Goal: Task Accomplishment & Management: Manage account settings

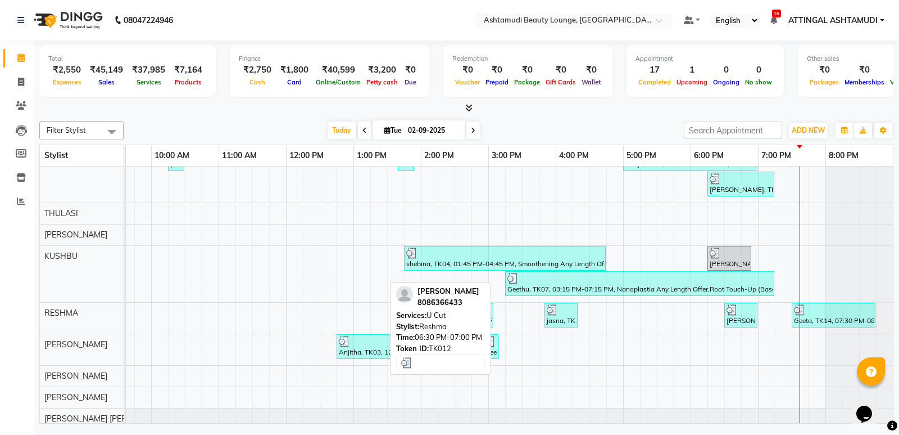
scroll to position [134, 0]
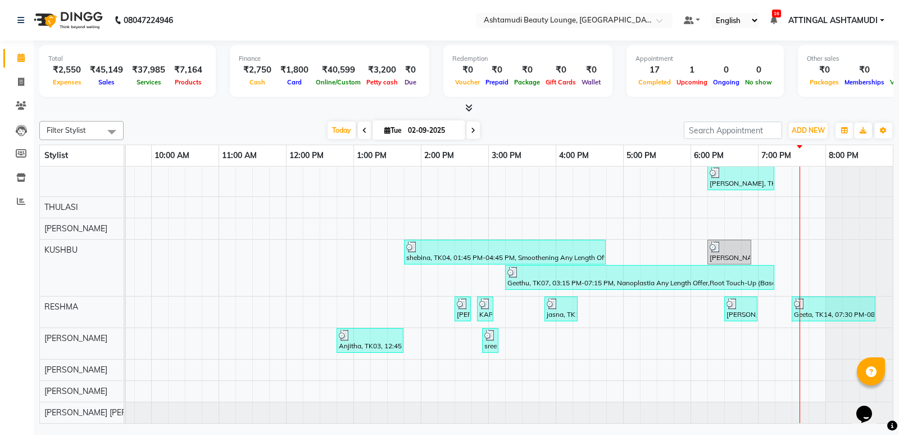
click at [785, 341] on div "shebina, TK04, 12:45 PM-03:45 PM, Nanoplastia Any Length Offer Jisha, TK12, 06:…" at bounding box center [454, 231] width 877 height 382
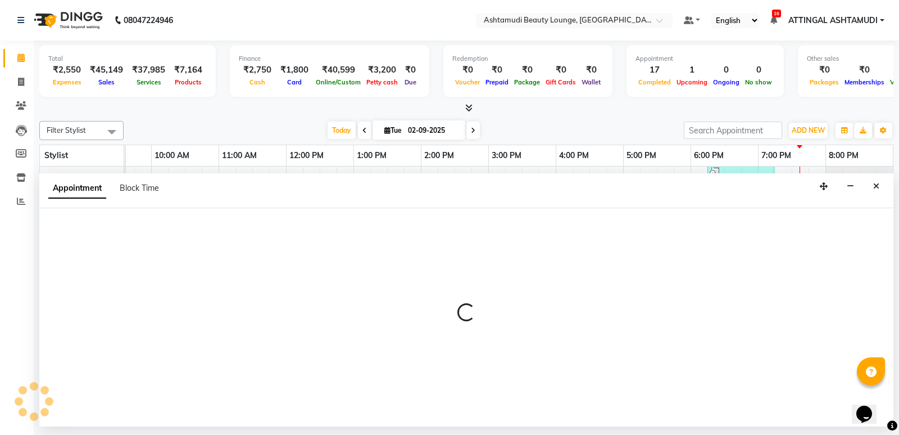
select select "71739"
select select "1170"
select select "tentative"
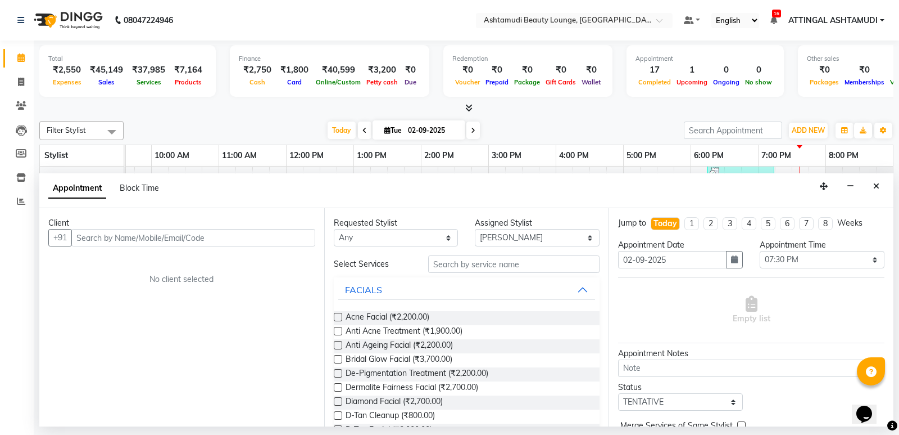
click at [291, 233] on input "text" at bounding box center [193, 237] width 244 height 17
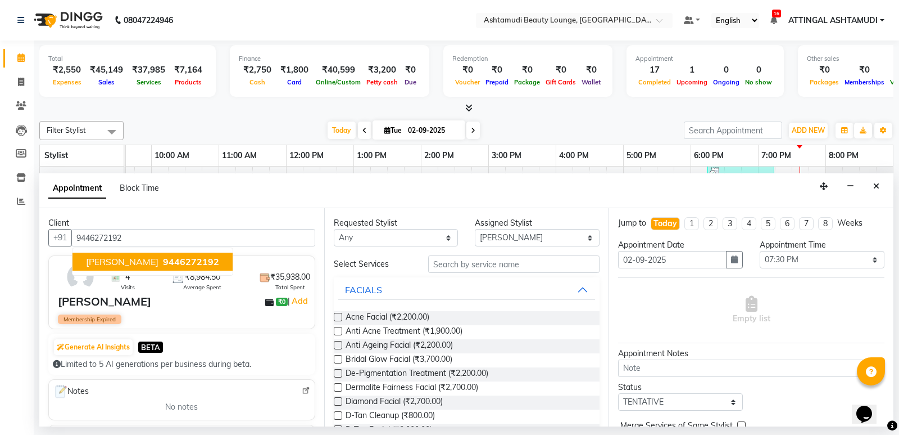
click at [163, 264] on span "9446272192" at bounding box center [191, 261] width 56 height 11
type input "9446272192"
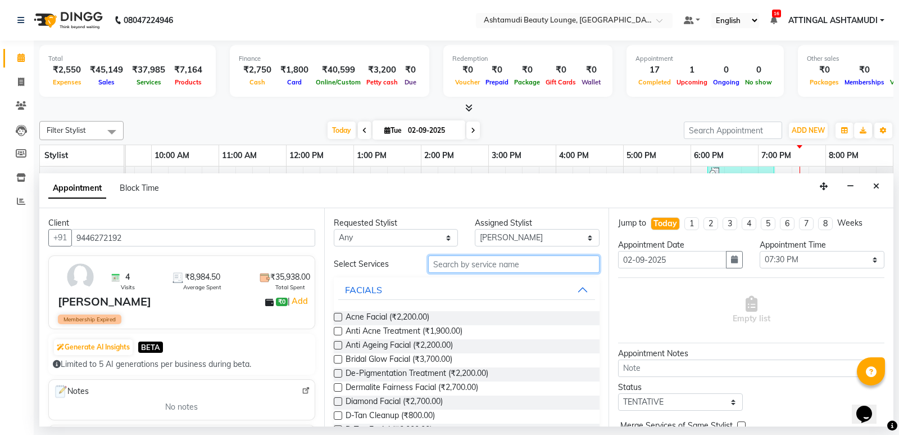
click at [481, 262] on input "text" at bounding box center [514, 263] width 172 height 17
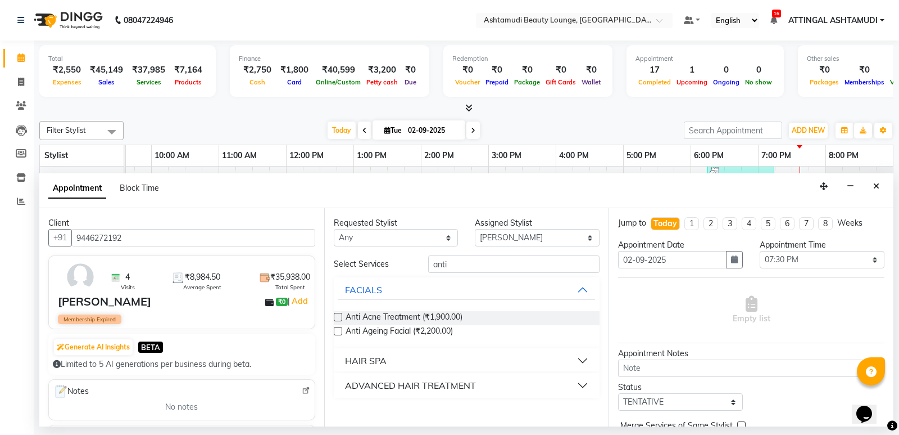
click at [580, 361] on button "HAIR SPA" at bounding box center [466, 360] width 257 height 20
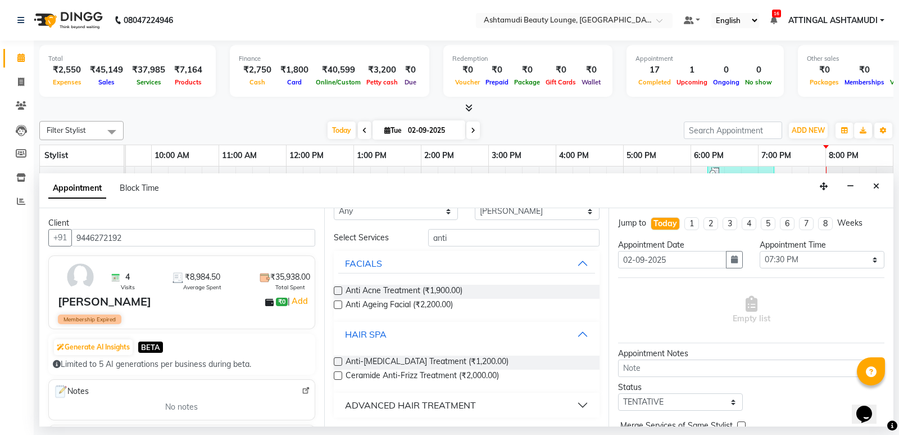
scroll to position [0, 0]
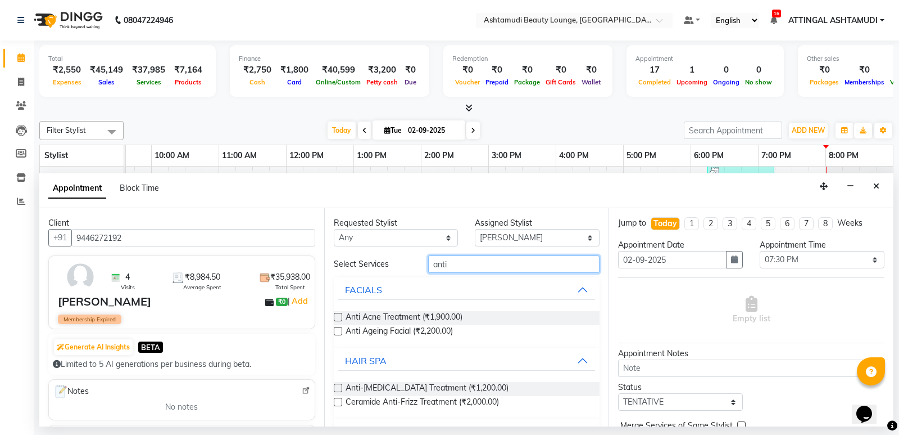
click at [464, 264] on input "anti" at bounding box center [514, 263] width 172 height 17
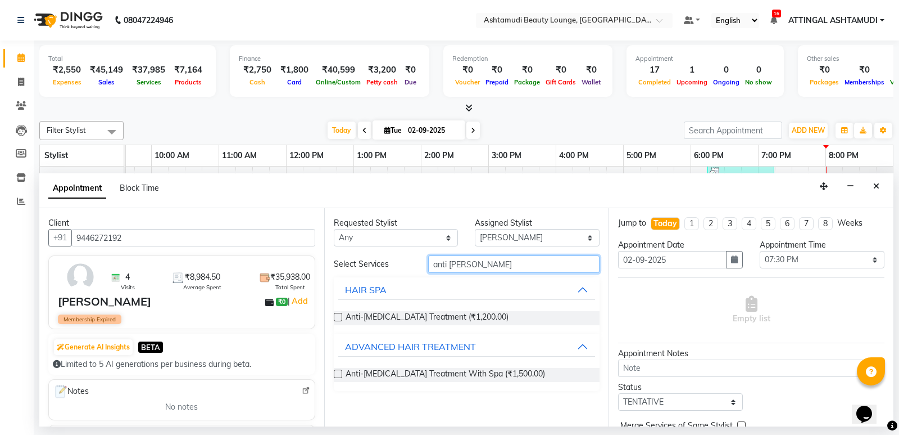
type input "anti dan"
click at [337, 374] on label at bounding box center [338, 373] width 8 height 8
click at [337, 374] on input "checkbox" at bounding box center [337, 374] width 7 height 7
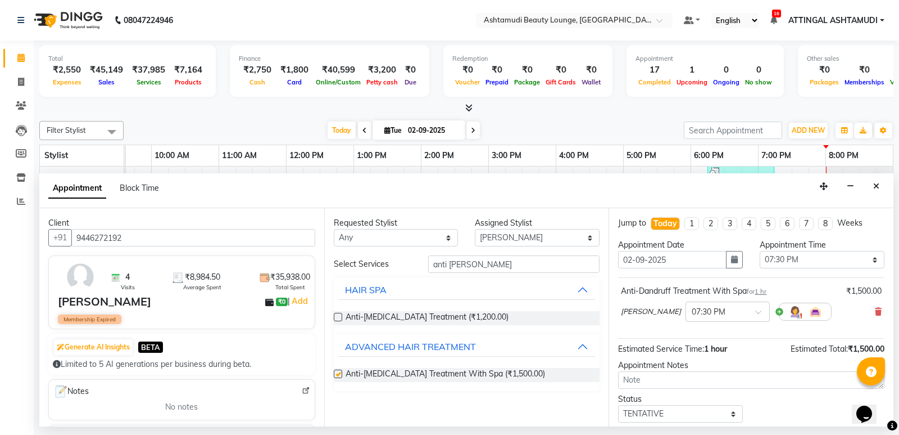
checkbox input "false"
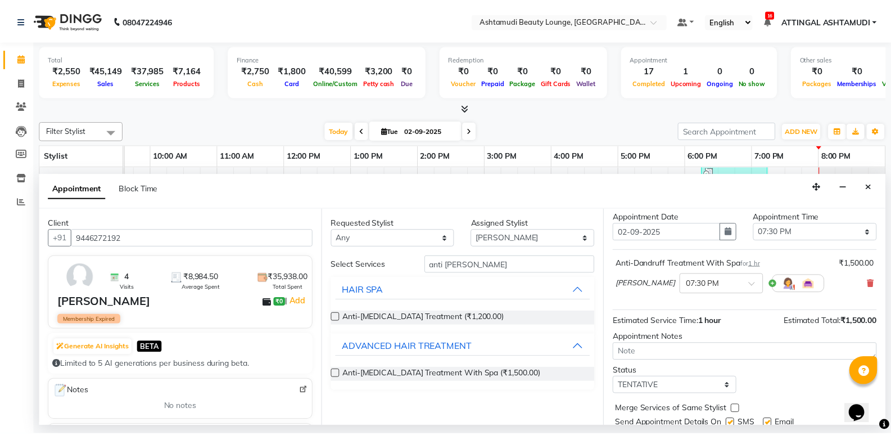
scroll to position [67, 0]
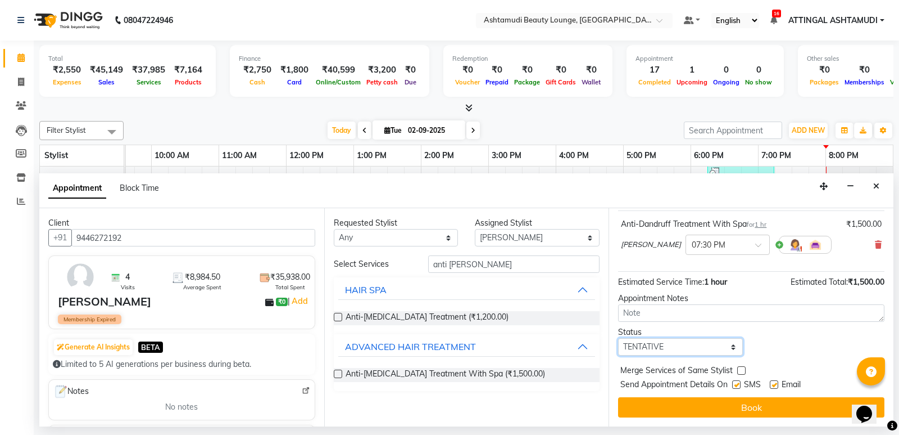
click at [729, 346] on select "Select TENTATIVE CONFIRM CHECK-IN UPCOMING" at bounding box center [680, 346] width 125 height 17
select select "confirm booking"
click at [618, 338] on select "Select TENTATIVE CONFIRM CHECK-IN UPCOMING" at bounding box center [680, 346] width 125 height 17
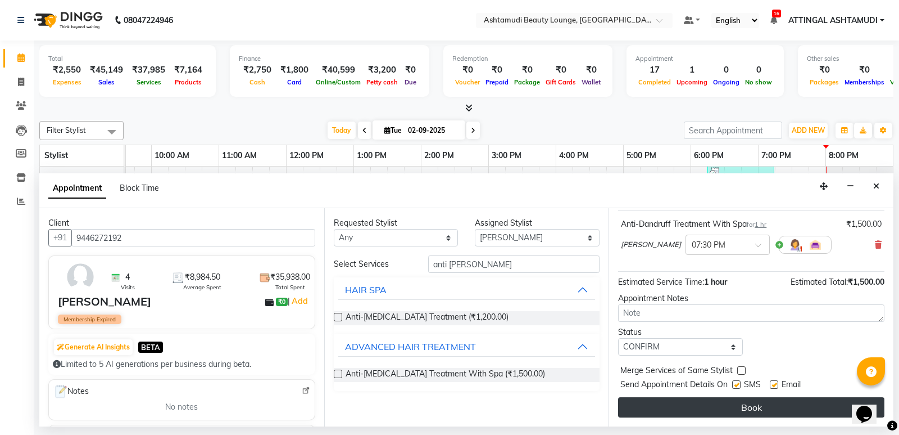
click at [740, 402] on button "Book" at bounding box center [751, 407] width 266 height 20
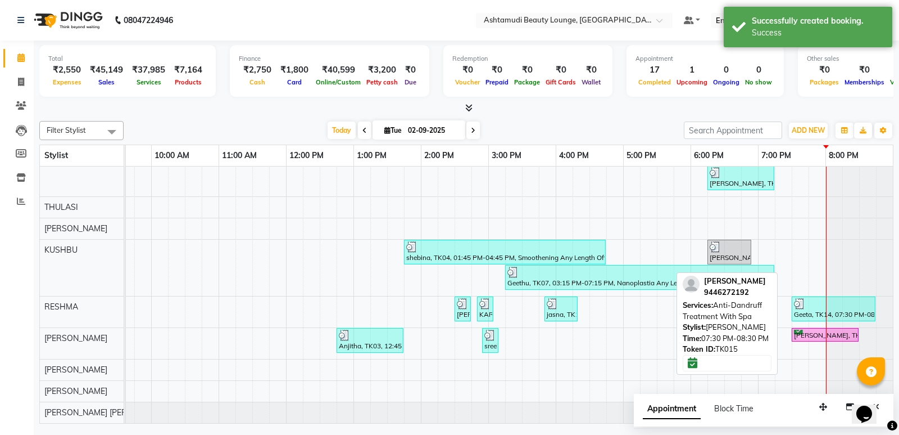
click at [821, 329] on div "Adithya, TK15, 07:30 PM-08:30 PM, Anti-Dandruff Treatment With Spa" at bounding box center [825, 334] width 65 height 11
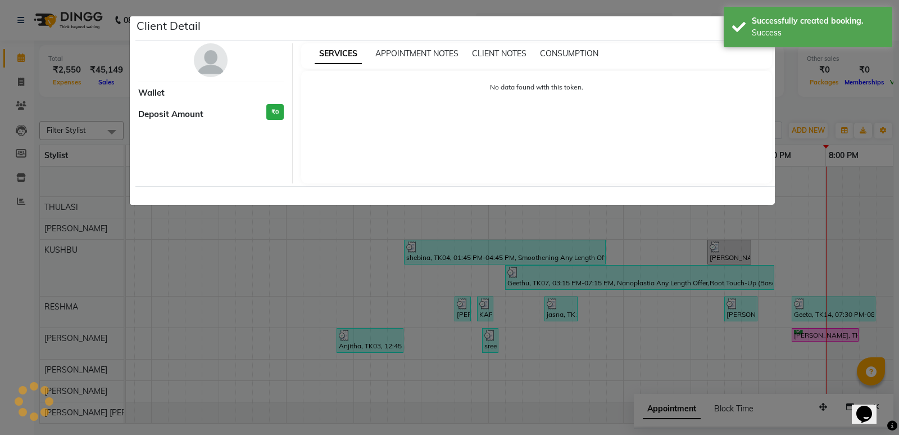
select select "6"
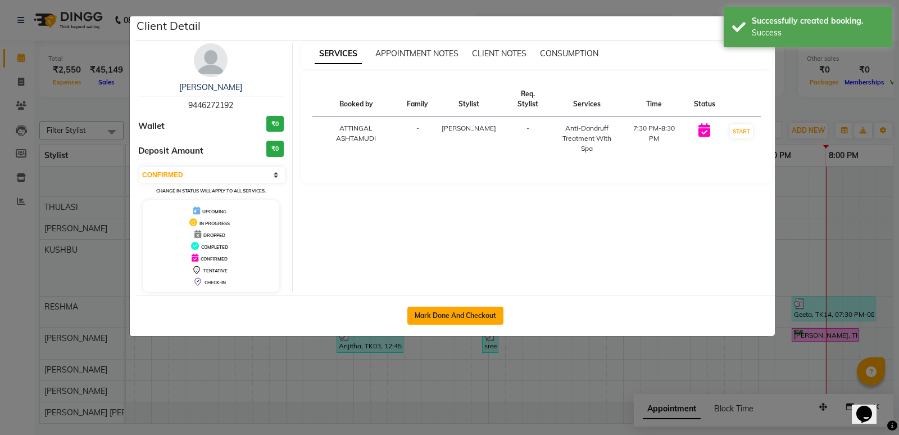
click at [461, 306] on button "Mark Done And Checkout" at bounding box center [456, 315] width 96 height 18
select select "service"
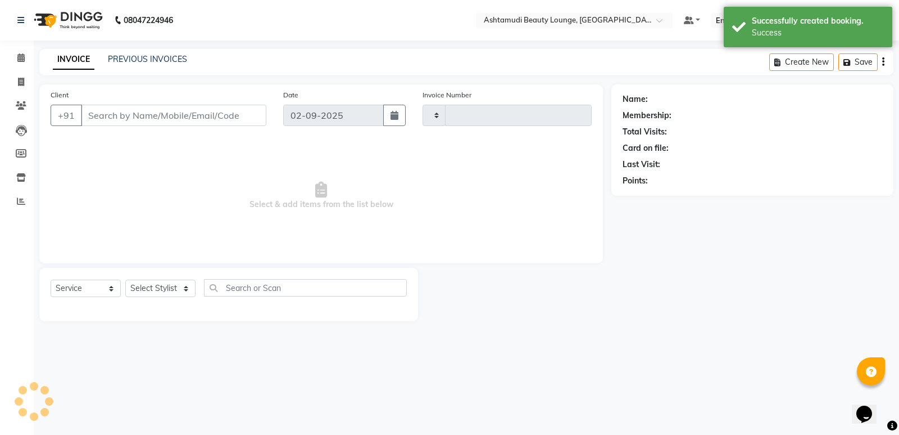
type input "1648"
select select "4628"
type input "9446272192"
select select "71739"
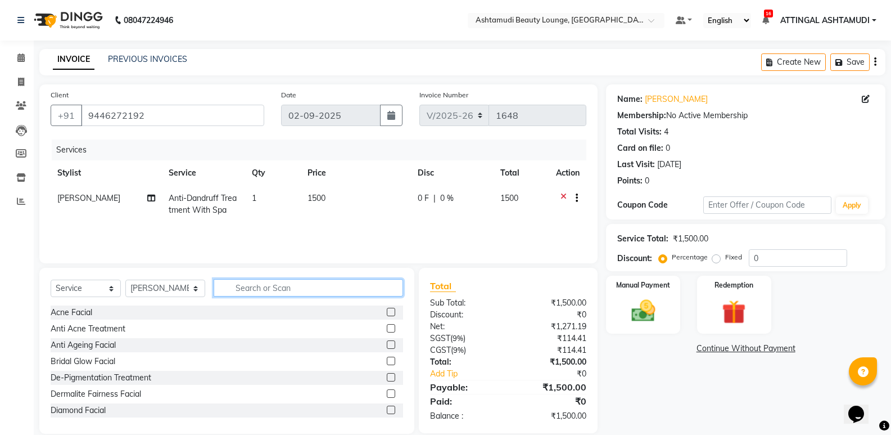
click at [252, 291] on input "text" at bounding box center [308, 287] width 189 height 17
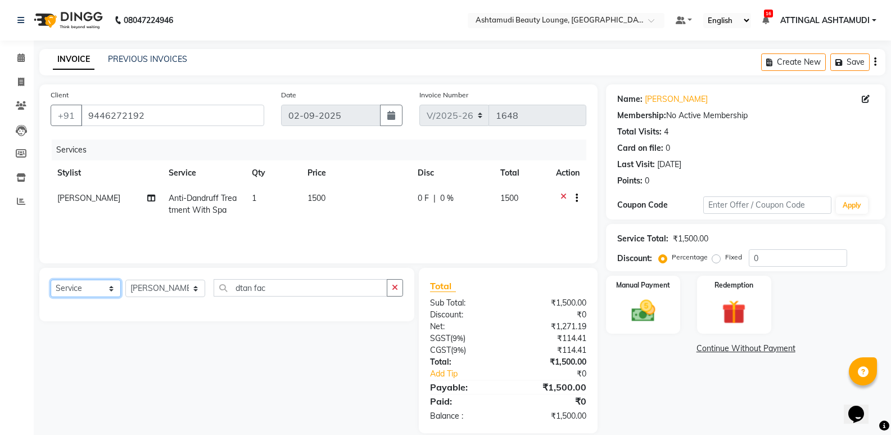
click at [98, 287] on select "Select Service Product Membership Package Voucher Prepaid Gift Card" at bounding box center [86, 287] width 70 height 17
click at [283, 283] on input "dtan fac" at bounding box center [301, 287] width 174 height 17
click at [232, 290] on input "dtan facial" at bounding box center [301, 287] width 174 height 17
click at [233, 288] on input "dtan facial" at bounding box center [301, 287] width 174 height 17
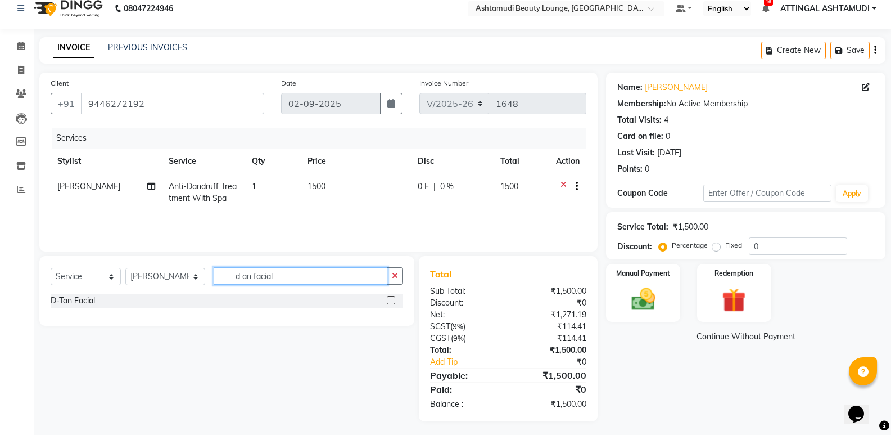
scroll to position [15, 0]
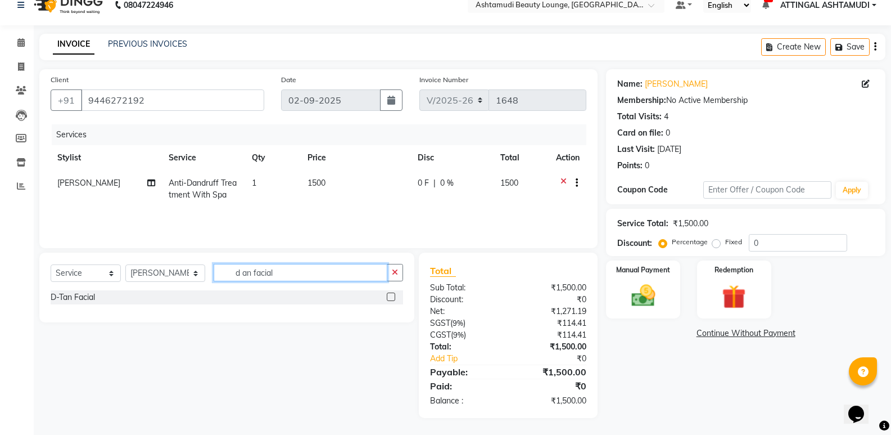
type input "d an facial"
click at [389, 295] on label at bounding box center [391, 296] width 8 height 8
click at [389, 295] on input "checkbox" at bounding box center [390, 296] width 7 height 7
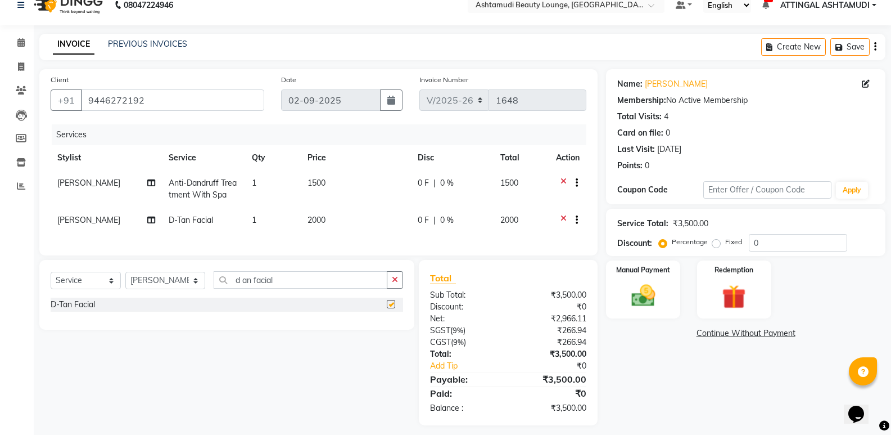
checkbox input "false"
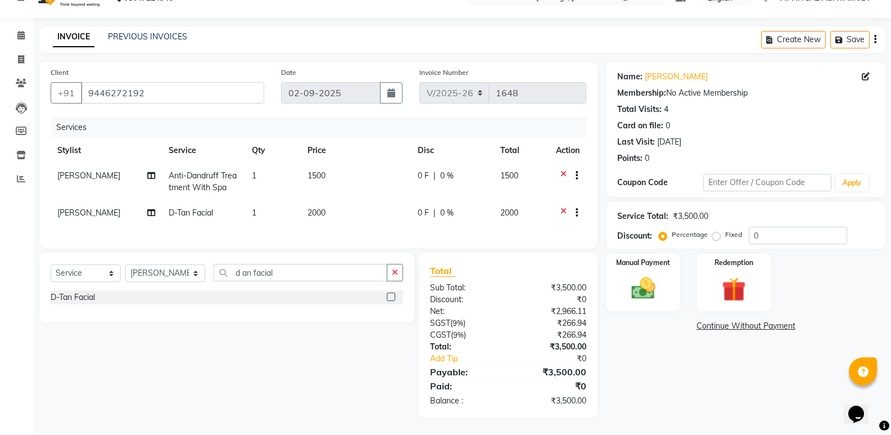
scroll to position [31, 0]
click at [631, 263] on div "Manual Payment" at bounding box center [643, 282] width 77 height 60
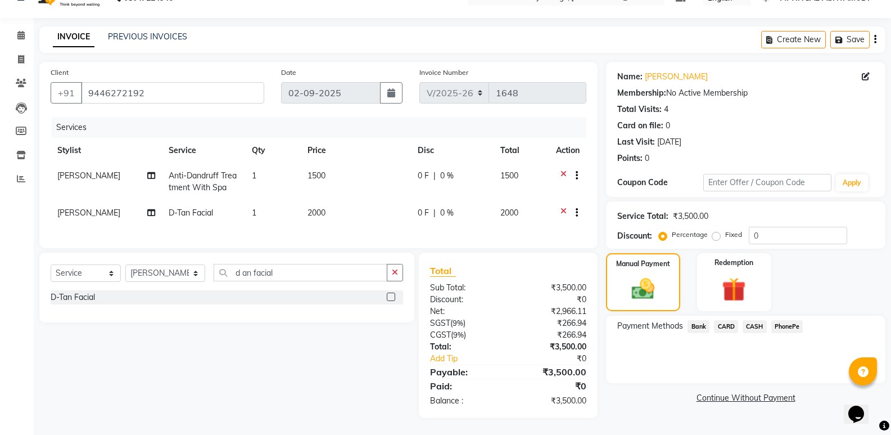
click at [784, 320] on span "PhonePe" at bounding box center [787, 326] width 32 height 13
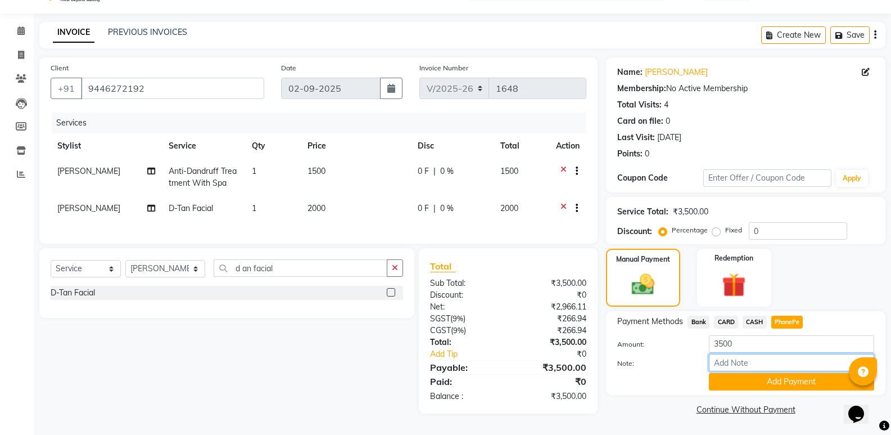
click at [779, 360] on input "Note:" at bounding box center [791, 362] width 165 height 17
type input "[PERSON_NAME]"
click at [820, 377] on button "Add Payment" at bounding box center [791, 381] width 165 height 17
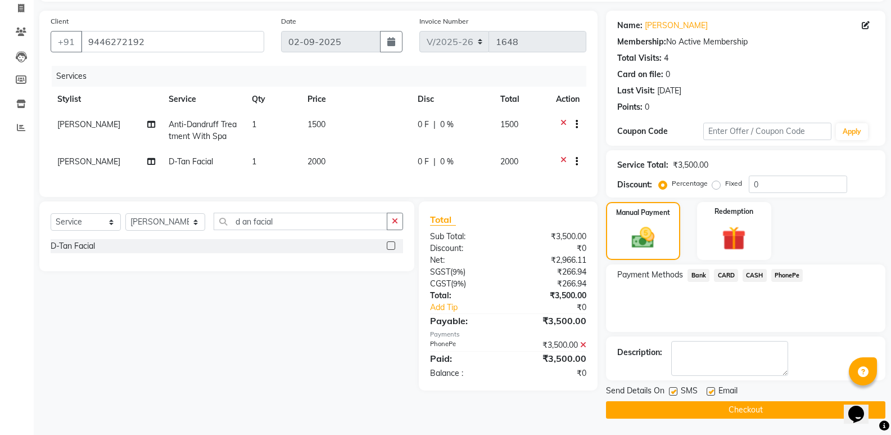
scroll to position [74, 0]
click at [713, 392] on label at bounding box center [711, 390] width 8 height 8
click at [713, 392] on input "checkbox" at bounding box center [710, 390] width 7 height 7
checkbox input "false"
click at [748, 402] on button "Checkout" at bounding box center [745, 408] width 279 height 17
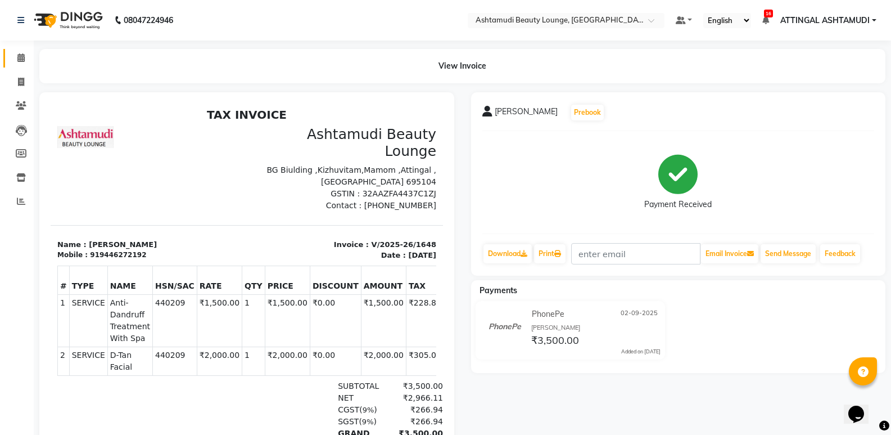
click at [21, 51] on link "Calendar" at bounding box center [16, 58] width 27 height 19
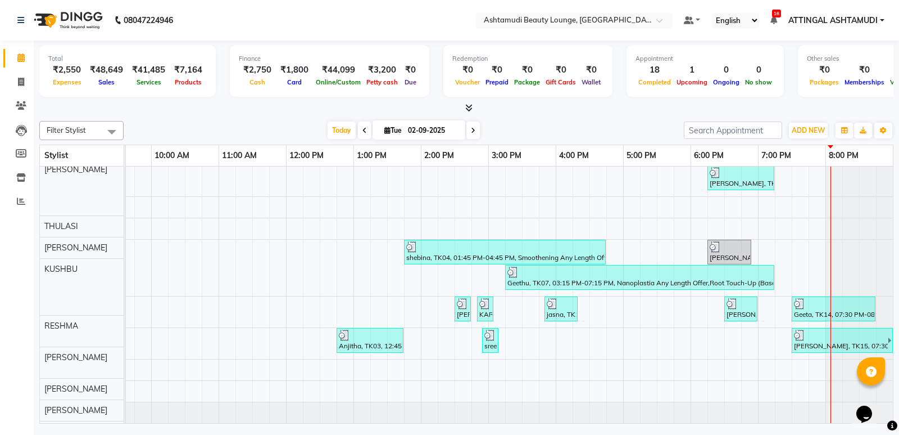
scroll to position [134, 0]
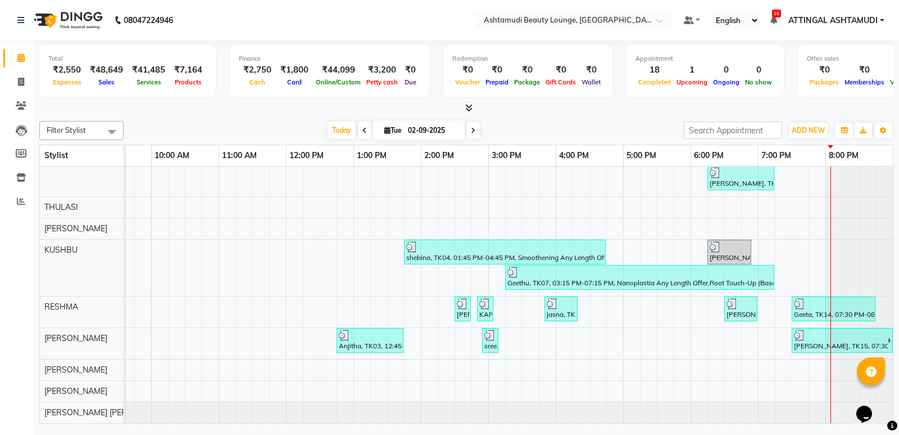
click at [874, 296] on div at bounding box center [859, 311] width 67 height 31
click at [781, 301] on div "shebina, TK04, 12:45 PM-03:45 PM, Nanoplastia Any Length Offer Jisha, TK12, 06:…" at bounding box center [454, 231] width 877 height 382
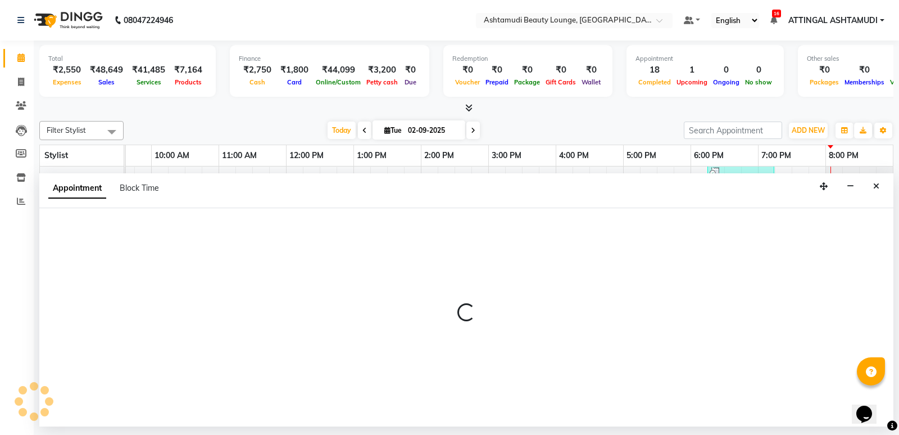
select select "61248"
select select "1155"
select select "tentative"
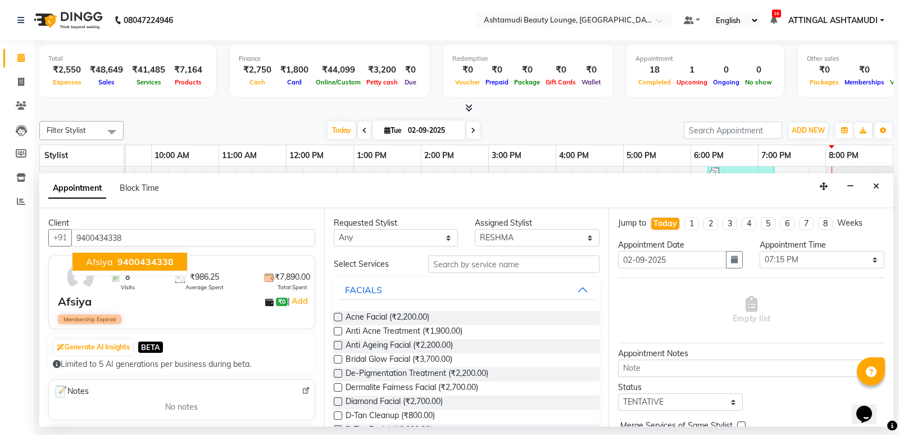
click at [128, 256] on span "9400434338" at bounding box center [145, 261] width 56 height 11
type input "9400434338"
click at [372, 415] on span "D-Tan Cleanup (₹800.00)" at bounding box center [390, 416] width 89 height 14
checkbox input "false"
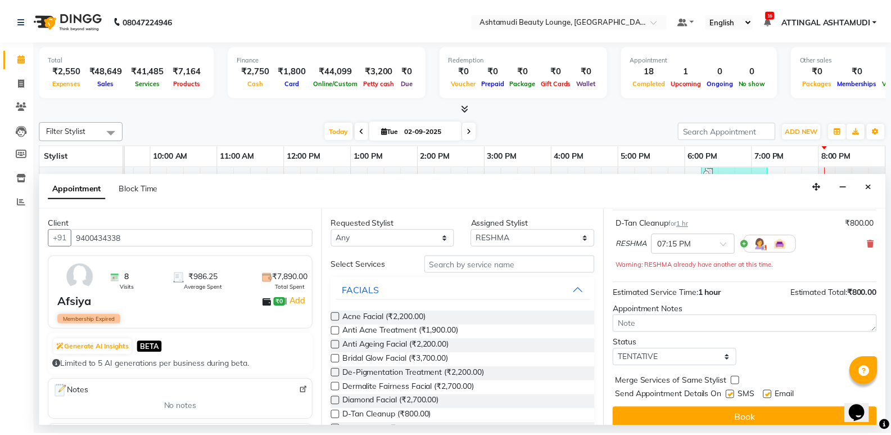
scroll to position [79, 0]
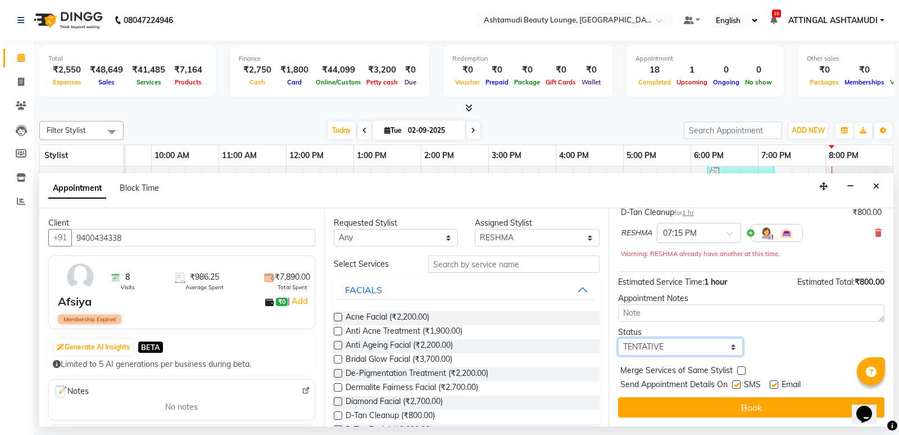
click at [726, 342] on select "Select TENTATIVE CONFIRM CHECK-IN UPCOMING" at bounding box center [680, 346] width 125 height 17
select select "confirm booking"
click at [618, 338] on select "Select TENTATIVE CONFIRM CHECK-IN UPCOMING" at bounding box center [680, 346] width 125 height 17
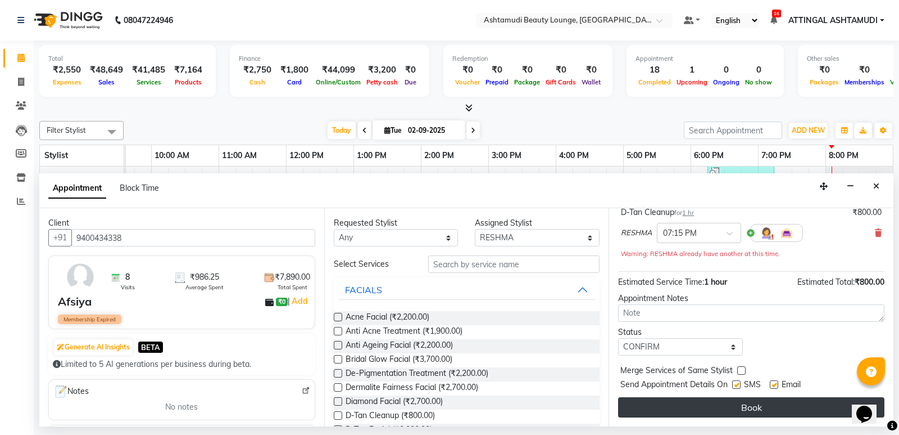
click at [768, 405] on button "Book" at bounding box center [751, 407] width 266 height 20
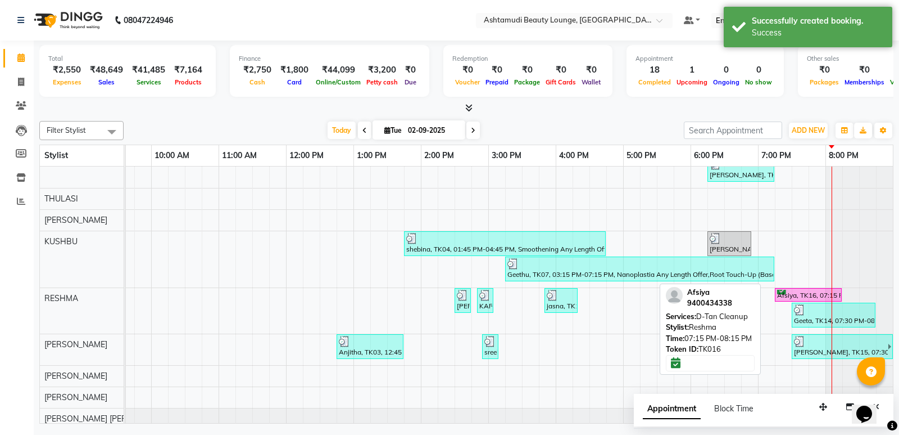
click at [804, 293] on div "Afsiya, TK16, 07:15 PM-08:15 PM, D-Tan Cleanup" at bounding box center [808, 295] width 65 height 11
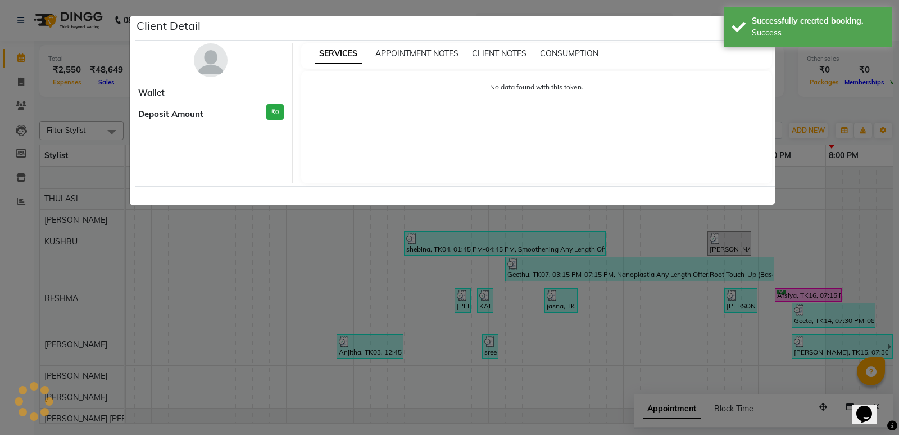
select select "6"
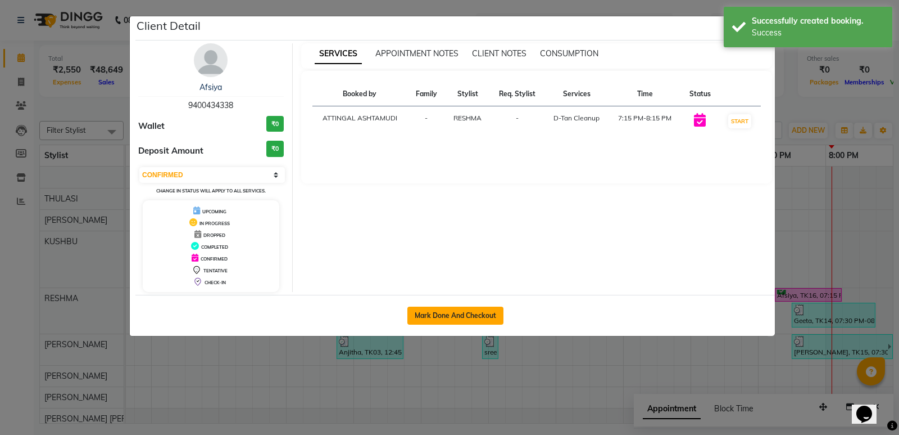
click at [441, 315] on button "Mark Done And Checkout" at bounding box center [456, 315] width 96 height 18
select select "4628"
select select "service"
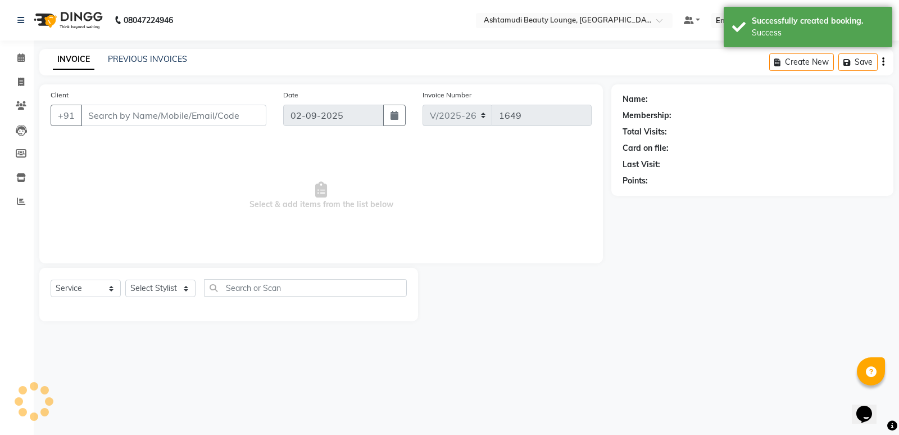
type input "9400434338"
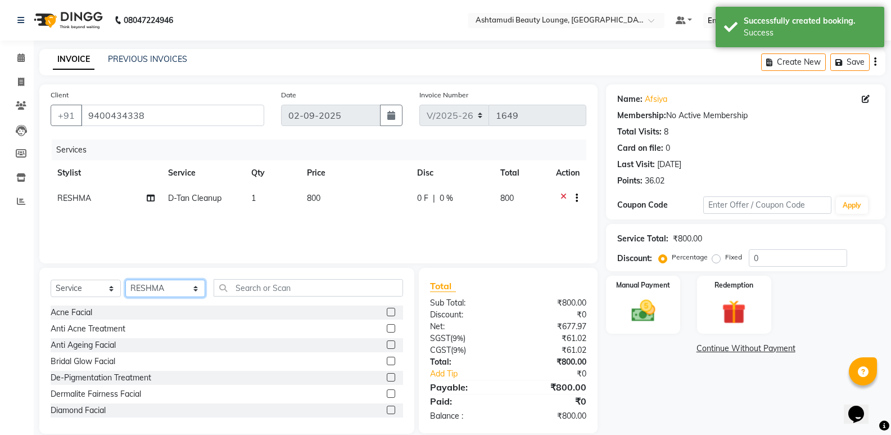
click at [180, 287] on select "Select Stylist ABHIRAMI THAMPI ARYA A ARYA G ATTINGAL ASHTAMUDI KUSHBU Leena Jo…" at bounding box center [165, 287] width 80 height 17
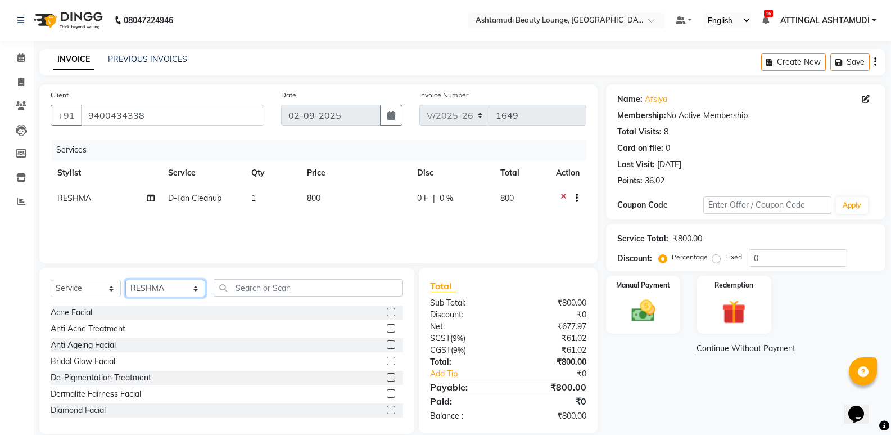
select select "71739"
click at [125, 279] on select "Select Stylist ABHIRAMI THAMPI ARYA A ARYA G ATTINGAL ASHTAMUDI KUSHBU Leena Jo…" at bounding box center [165, 287] width 80 height 17
click at [273, 289] on input "text" at bounding box center [308, 287] width 189 height 17
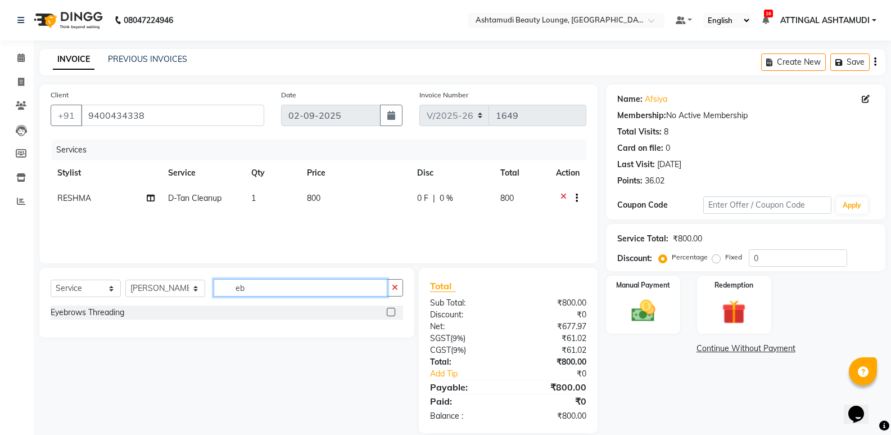
type input "eb"
click at [392, 312] on label at bounding box center [391, 311] width 8 height 8
click at [392, 312] on input "checkbox" at bounding box center [390, 312] width 7 height 7
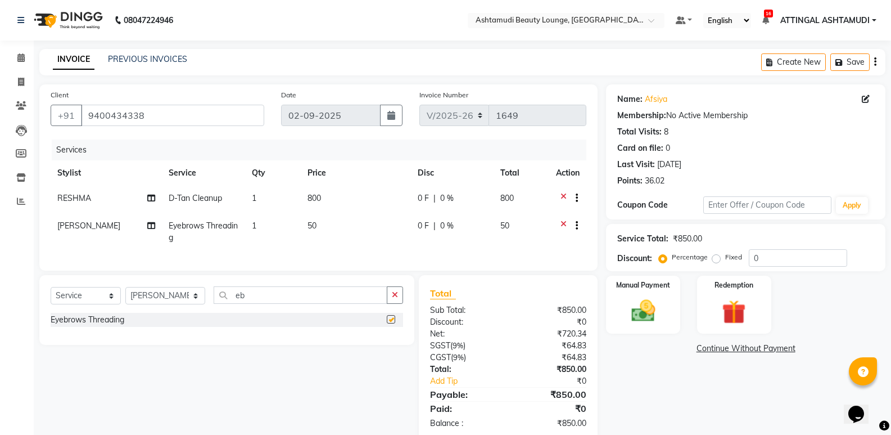
checkbox input "false"
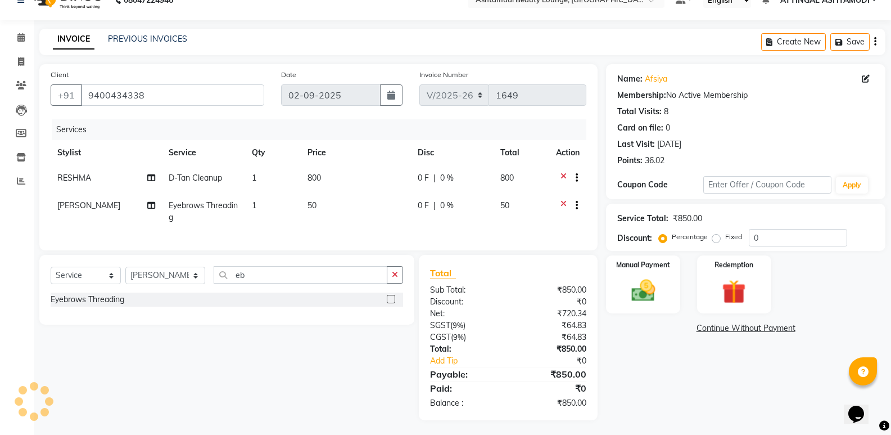
scroll to position [31, 0]
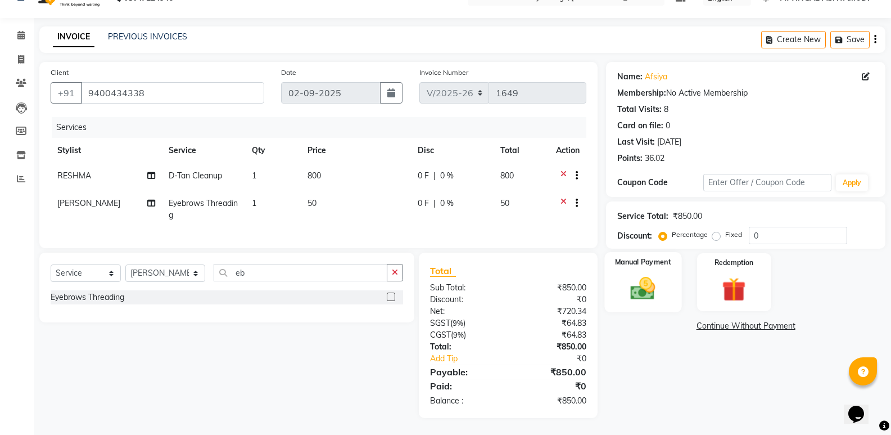
click at [668, 278] on div "Manual Payment" at bounding box center [643, 282] width 77 height 60
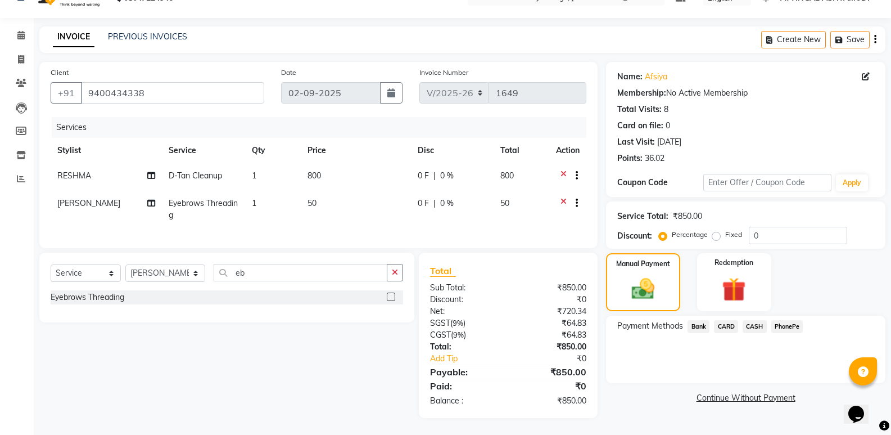
click at [792, 320] on span "PhonePe" at bounding box center [787, 326] width 32 height 13
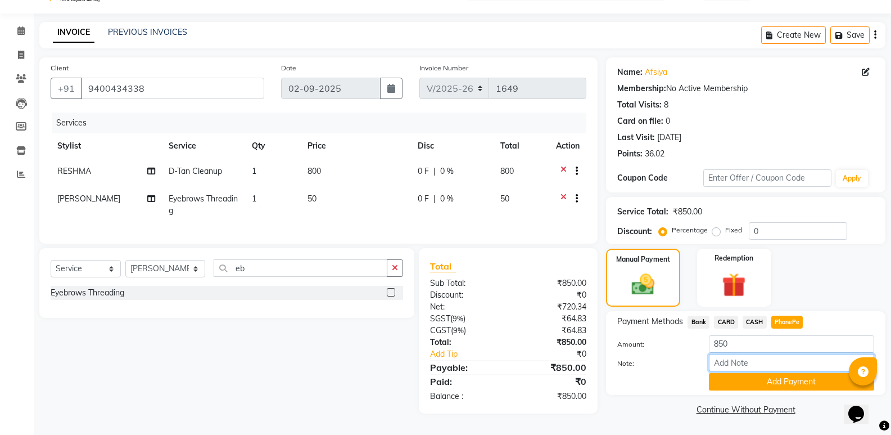
click at [775, 356] on input "Note:" at bounding box center [791, 362] width 165 height 17
type input "[PERSON_NAME]"
click at [781, 373] on button "Add Payment" at bounding box center [791, 381] width 165 height 17
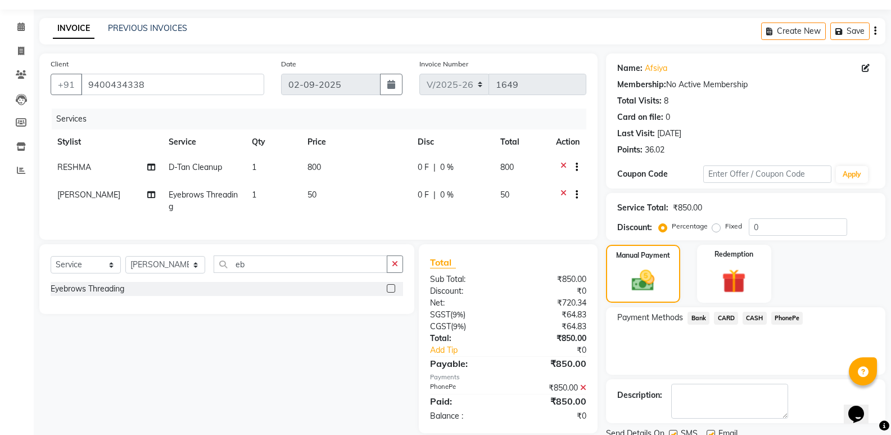
scroll to position [74, 0]
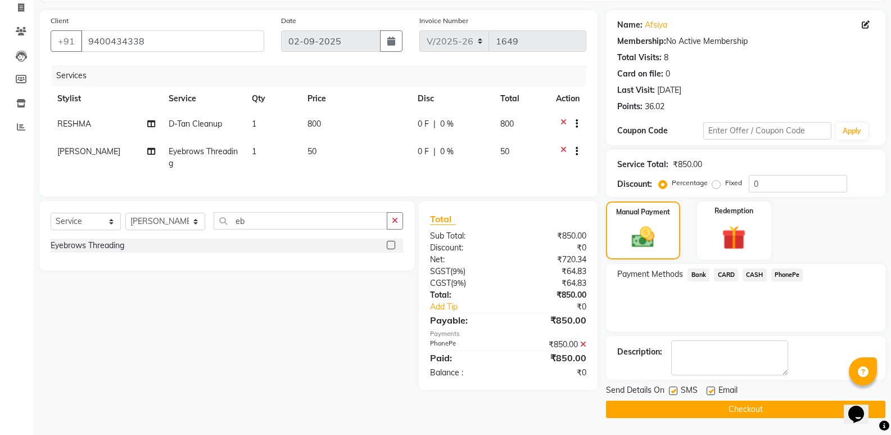
click at [710, 389] on label at bounding box center [711, 390] width 8 height 8
click at [710, 389] on input "checkbox" at bounding box center [710, 390] width 7 height 7
checkbox input "false"
click at [755, 410] on button "Checkout" at bounding box center [745, 408] width 279 height 17
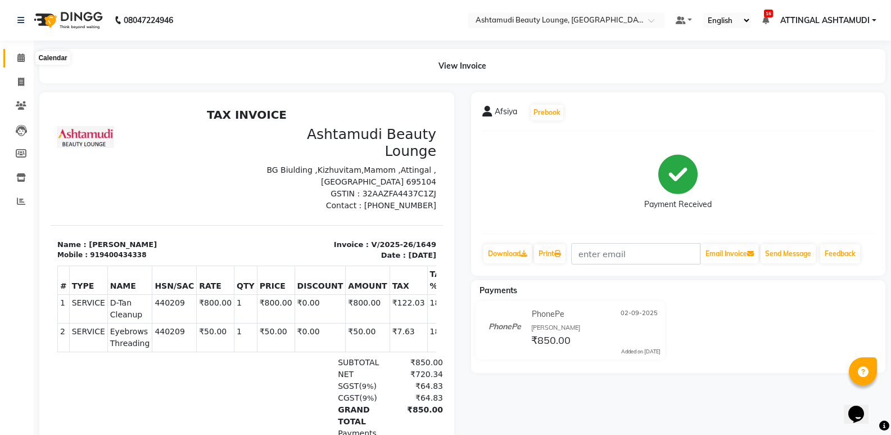
click at [22, 60] on icon at bounding box center [20, 57] width 7 height 8
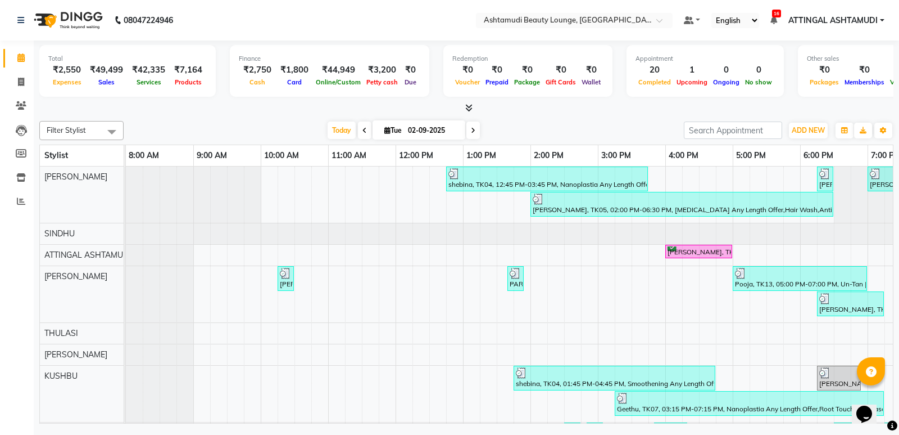
click at [469, 106] on icon at bounding box center [468, 107] width 7 height 8
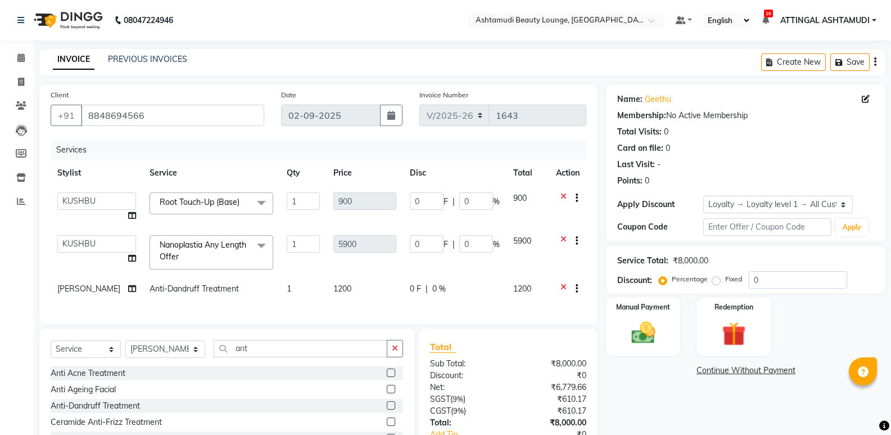
select select "4628"
select select "58127"
select select "service"
select select "31466"
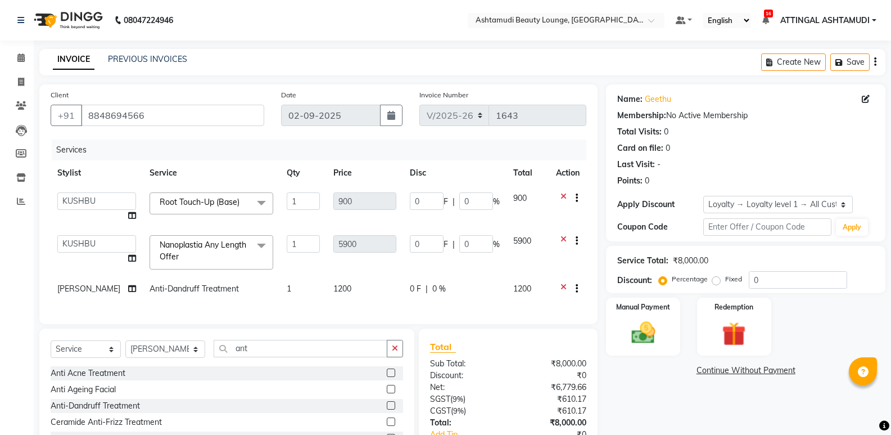
select select "1: Object"
